Goal: Communication & Community: Answer question/provide support

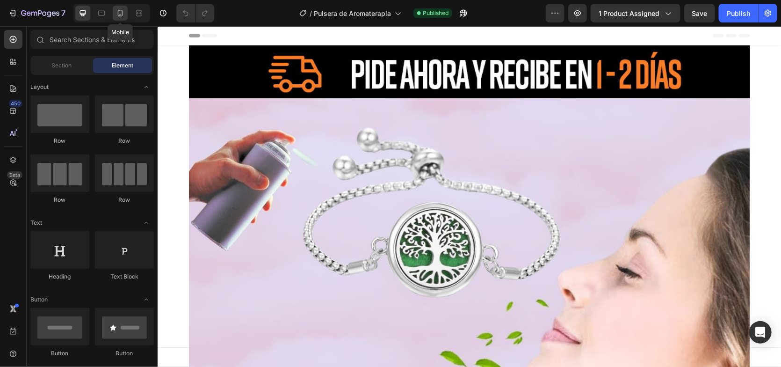
click at [120, 14] on icon at bounding box center [119, 12] width 9 height 9
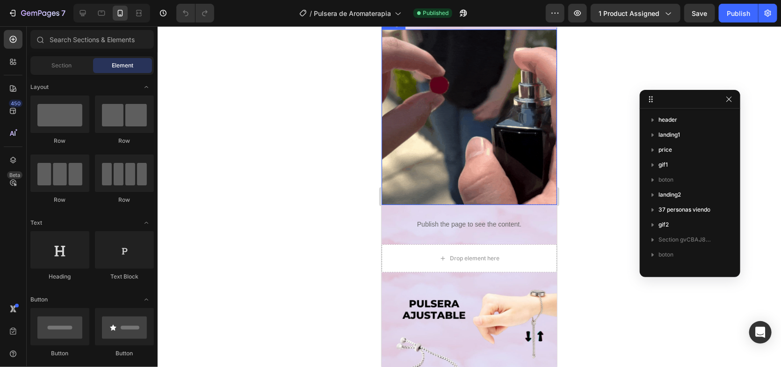
scroll to position [327, 0]
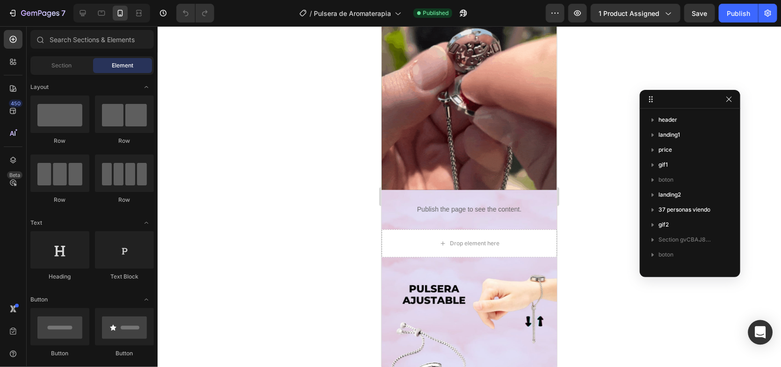
click at [765, 328] on icon "Open Intercom Messenger" at bounding box center [760, 332] width 12 height 12
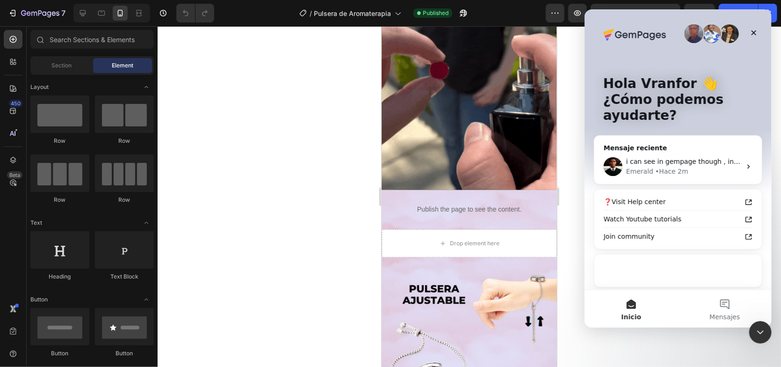
scroll to position [0, 0]
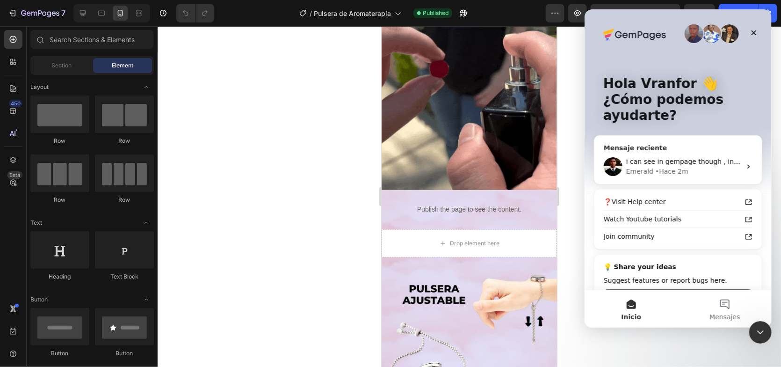
click at [673, 158] on span "i can see in gempage though , in the editor" at bounding box center [697, 161] width 142 height 7
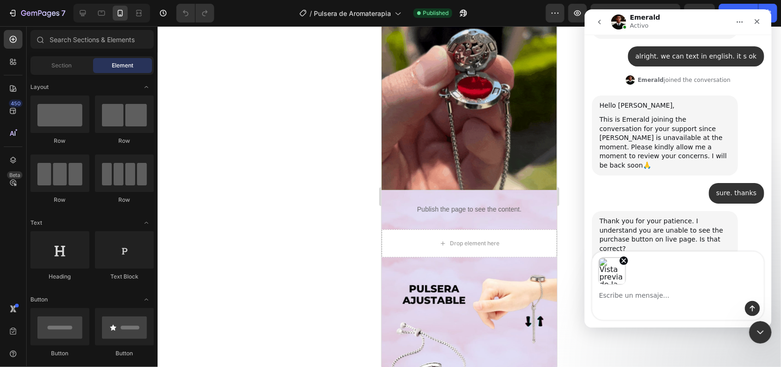
scroll to position [870, 0]
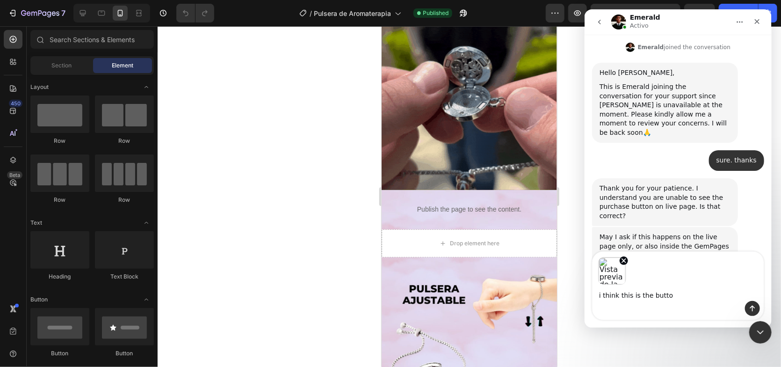
type textarea "i think this is the button"
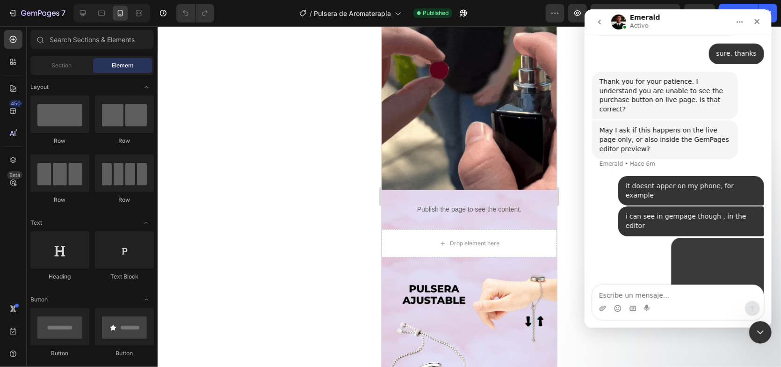
scroll to position [979, 0]
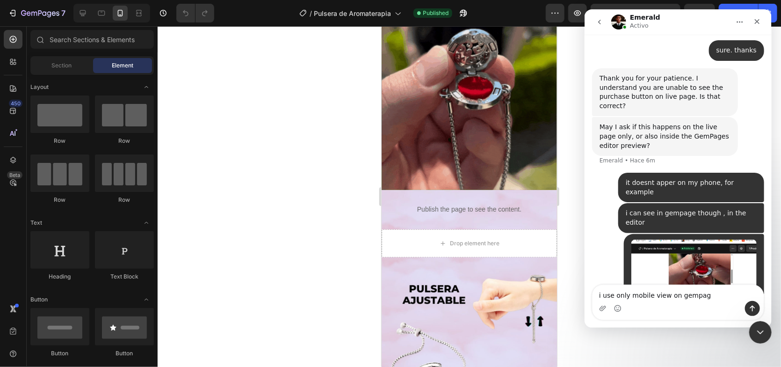
type textarea "i use only mobile view on gempage"
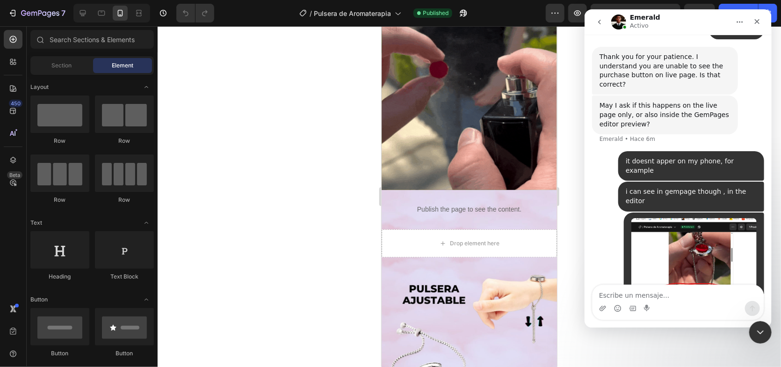
scroll to position [1000, 0]
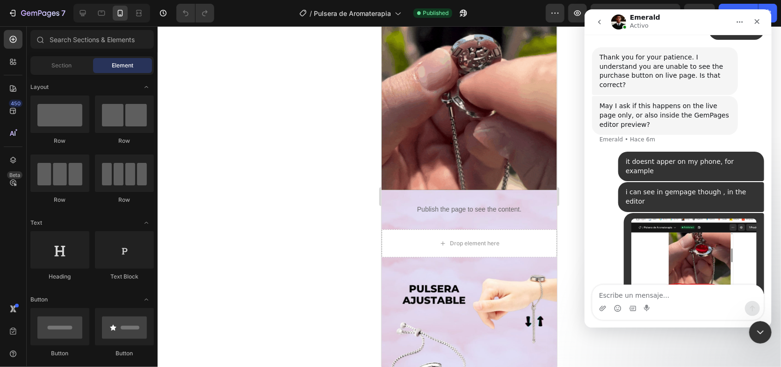
click at [598, 22] on icon "go back" at bounding box center [598, 22] width 3 height 5
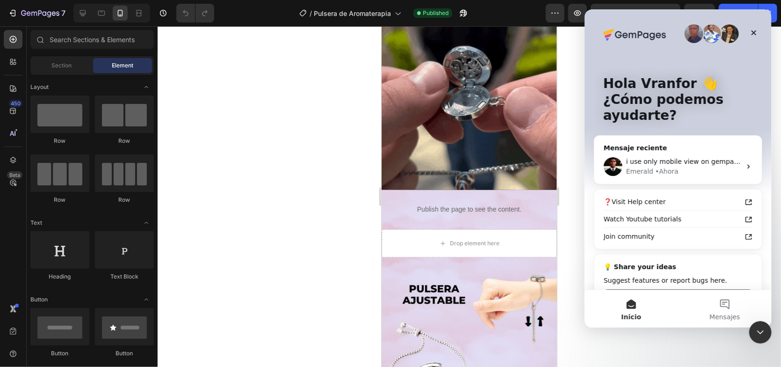
scroll to position [0, 0]
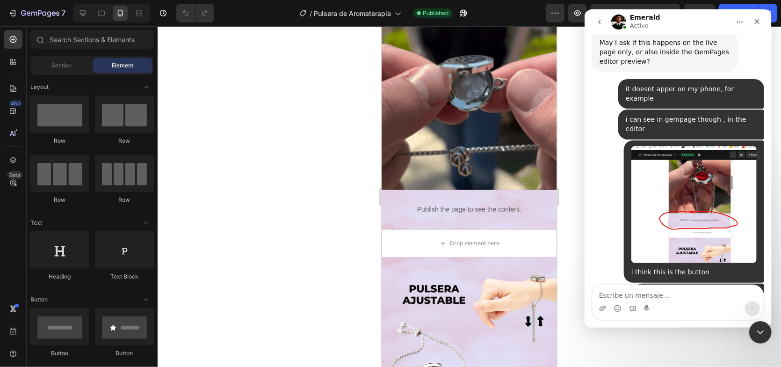
scroll to position [1062, 0]
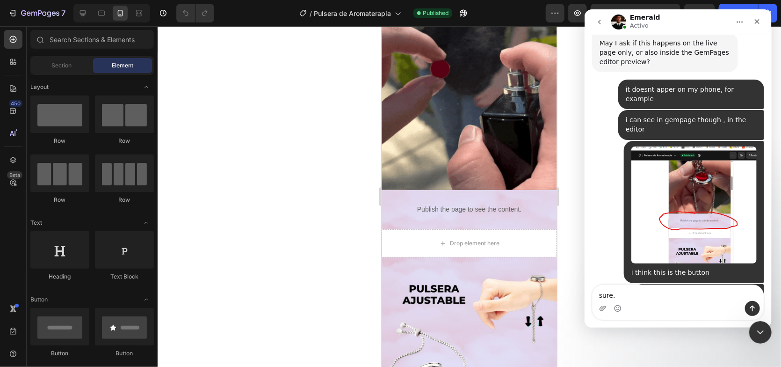
type textarea "sure."
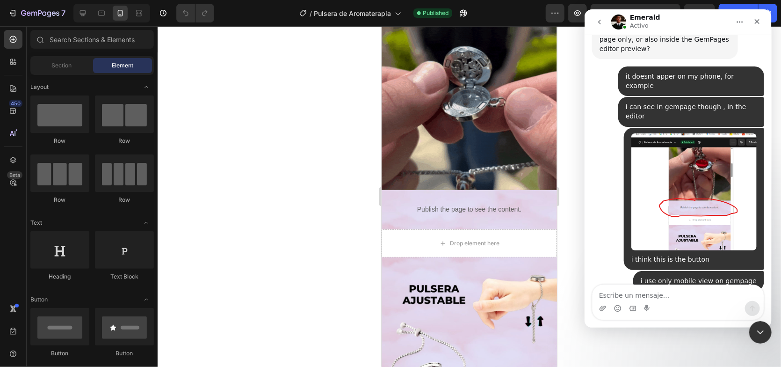
scroll to position [1075, 0]
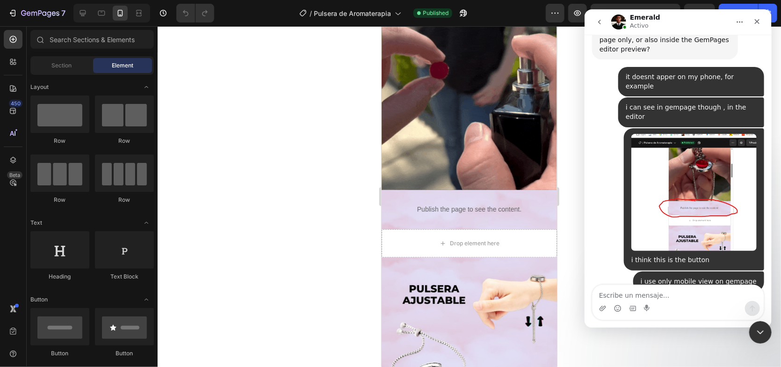
click at [601, 21] on icon "go back" at bounding box center [598, 21] width 7 height 7
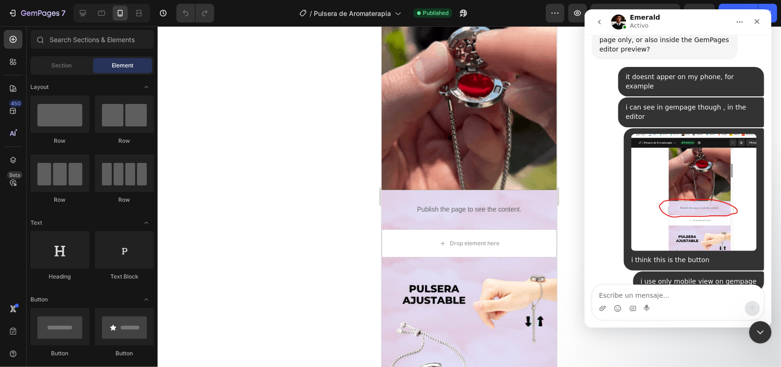
scroll to position [0, 0]
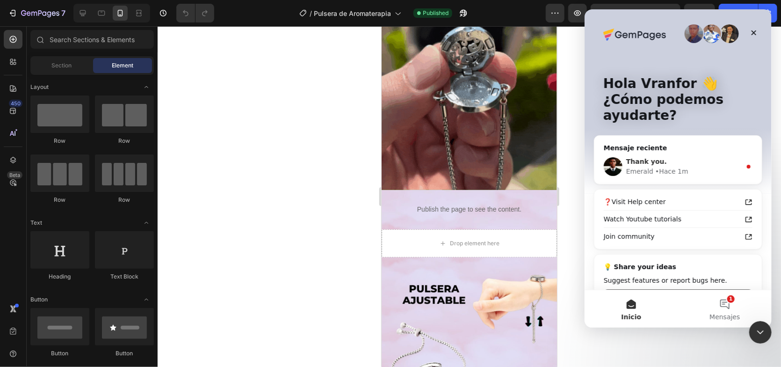
click at [655, 161] on span "Thank you." at bounding box center [646, 161] width 41 height 7
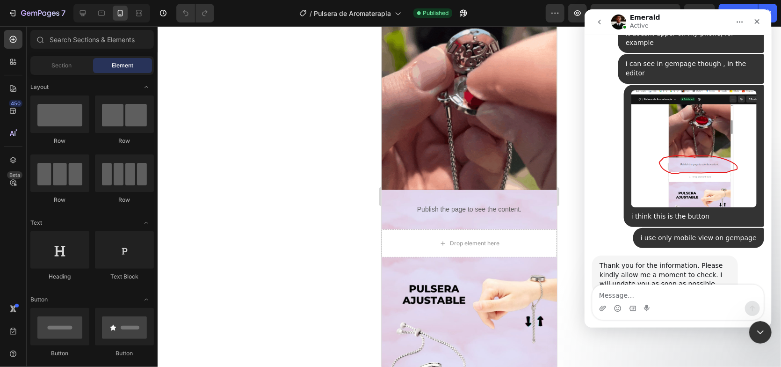
scroll to position [1155, 0]
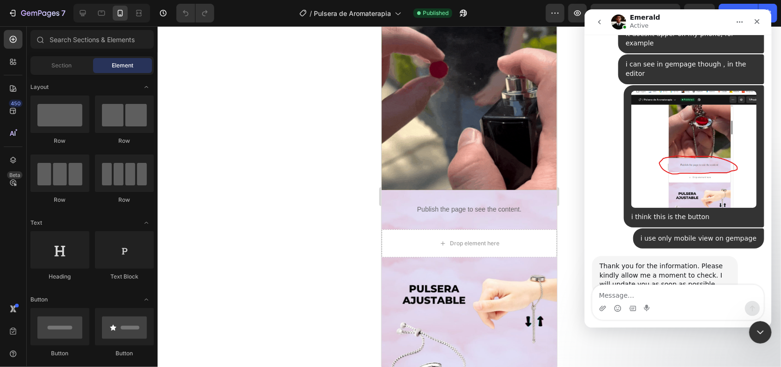
click at [596, 24] on icon "go back" at bounding box center [598, 21] width 7 height 7
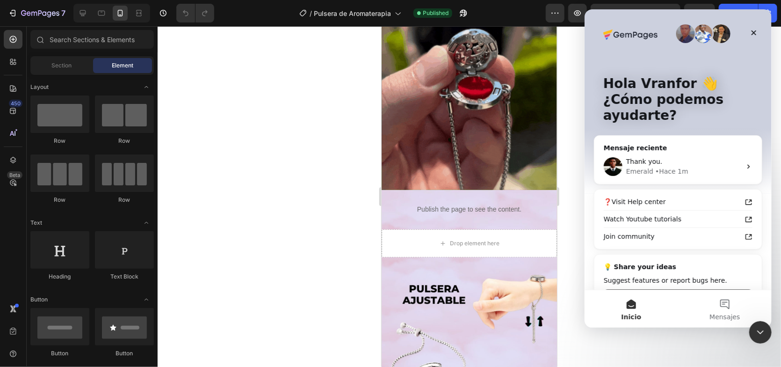
scroll to position [0, 0]
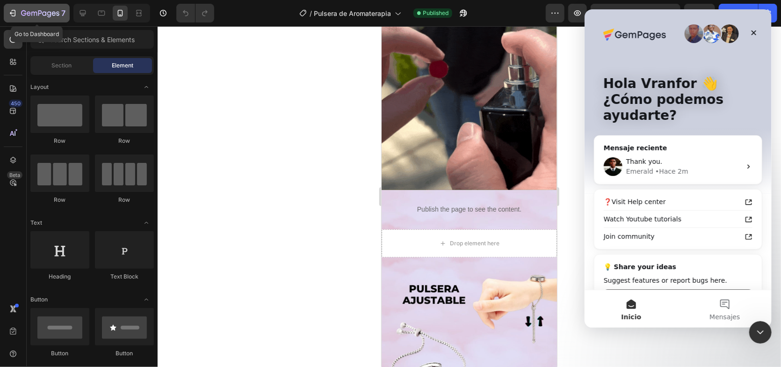
click at [14, 13] on icon "button" at bounding box center [12, 13] width 4 height 3
